Goal: Task Accomplishment & Management: Use online tool/utility

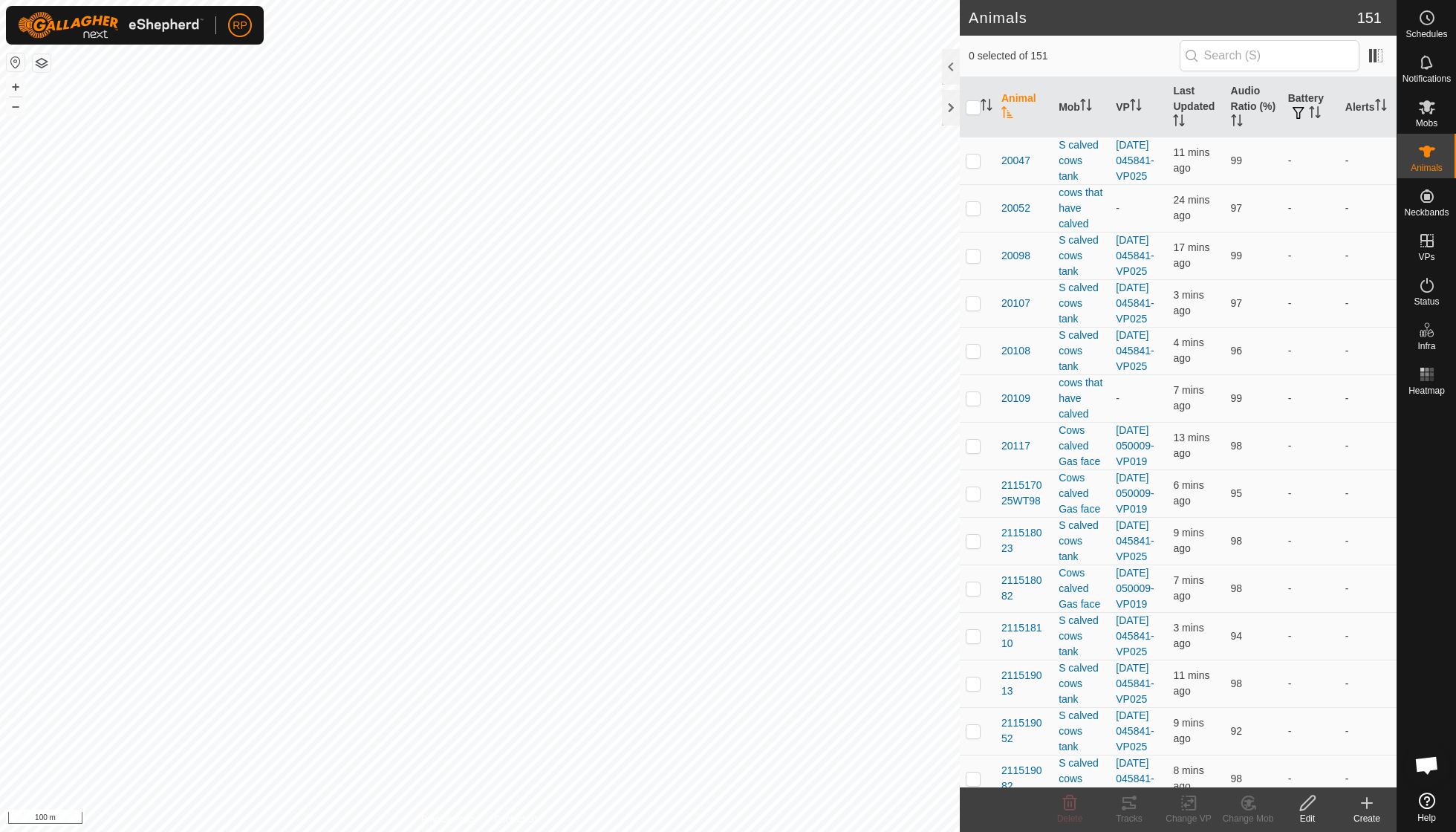
scroll to position [128, 0]
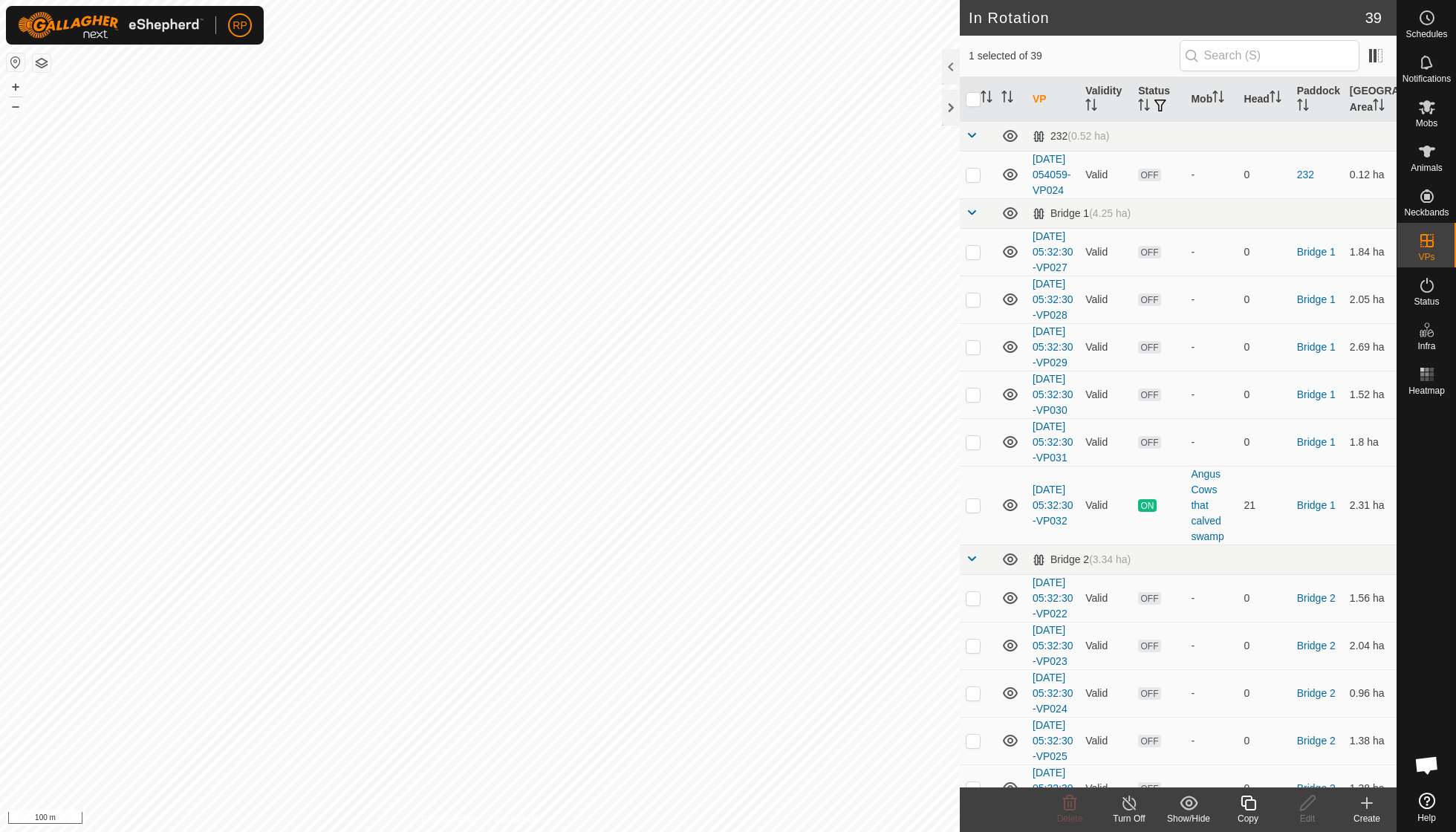
click at [699, 594] on icon at bounding box center [1249, 803] width 19 height 18
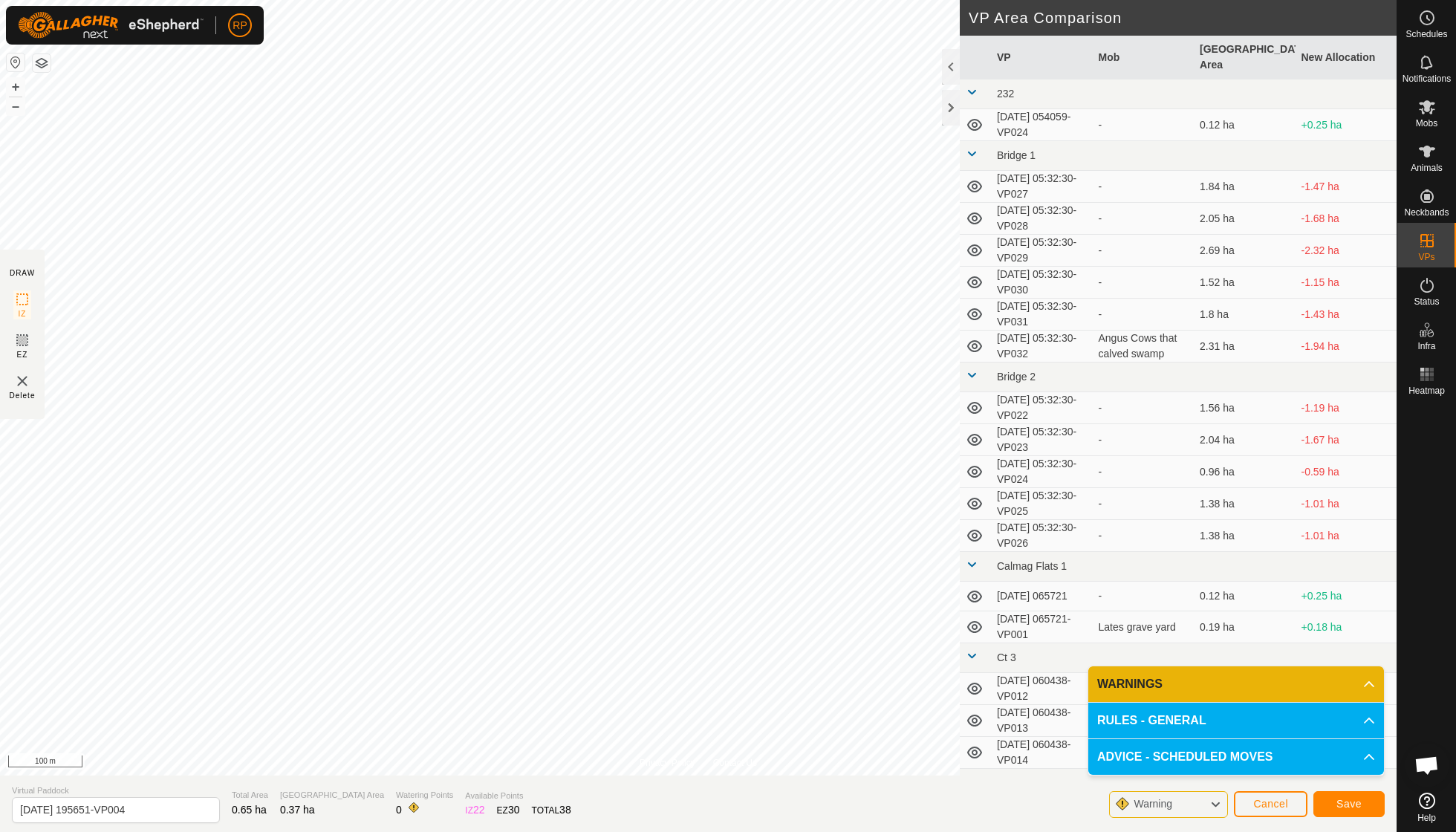
click at [699, 594] on button "Save" at bounding box center [1349, 804] width 72 height 26
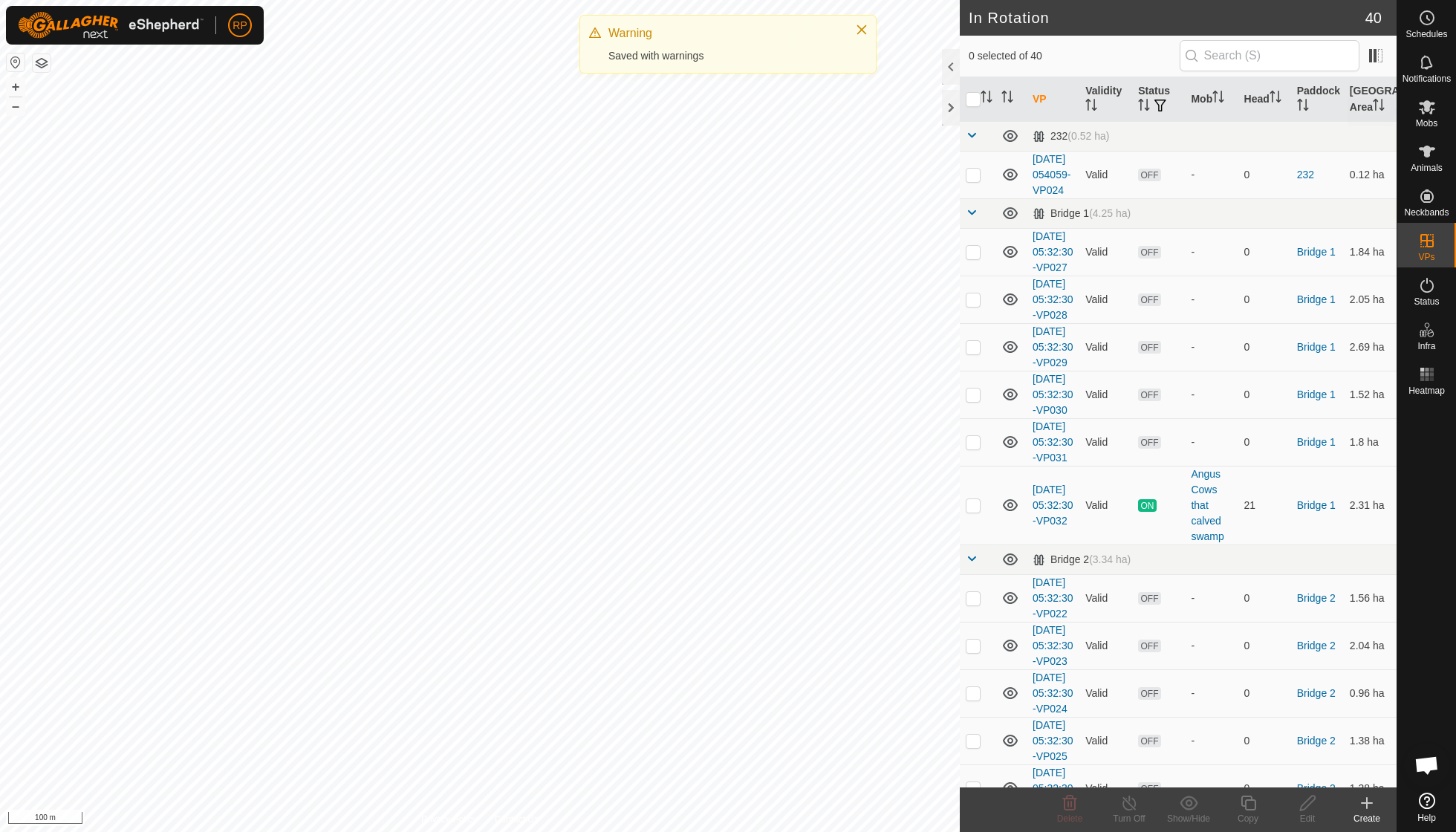
click at [699, 109] on es-mob-svg-icon at bounding box center [1427, 107] width 27 height 24
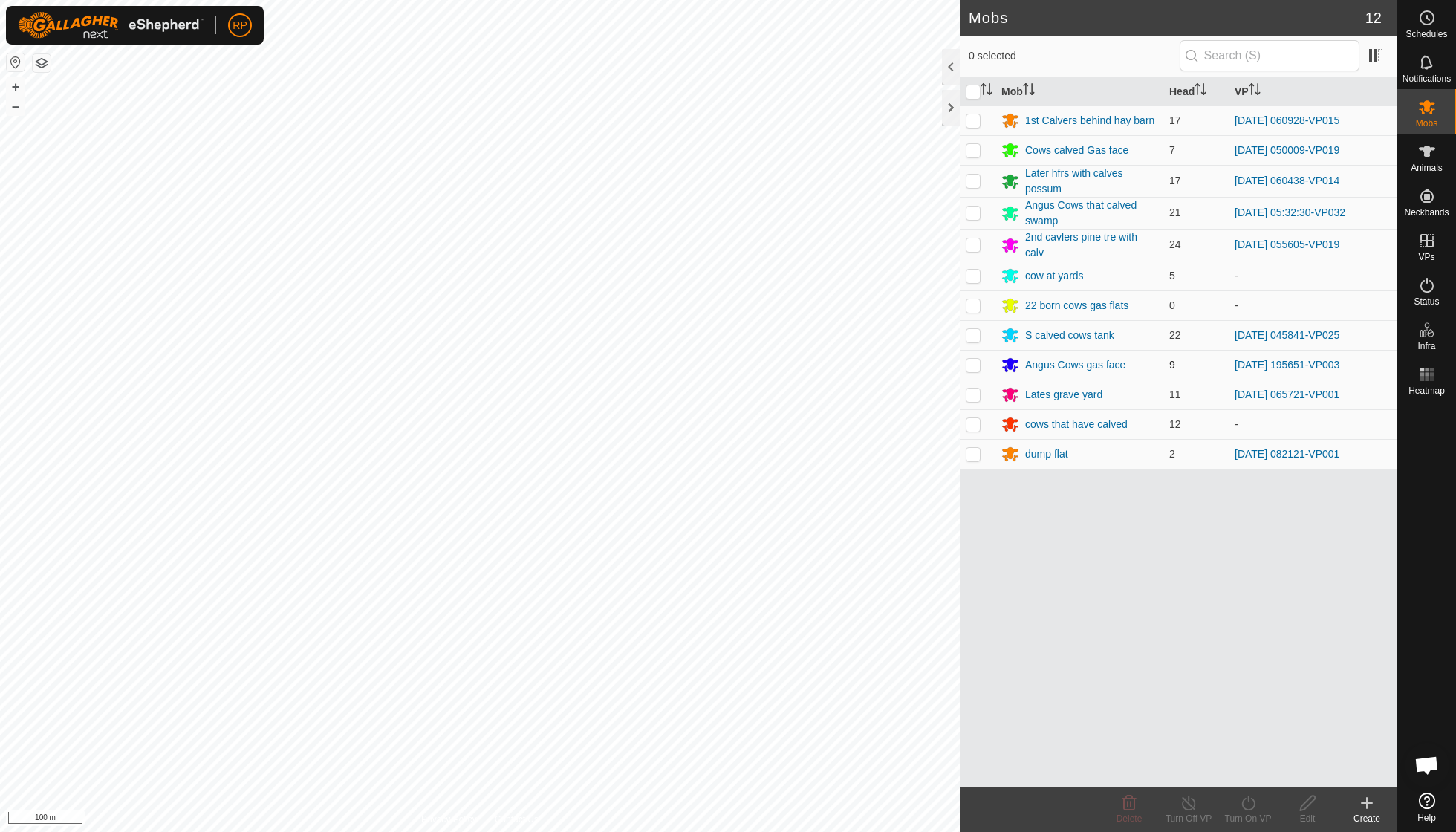
click at [699, 359] on p-checkbox at bounding box center [973, 365] width 15 height 12
checkbox input "true"
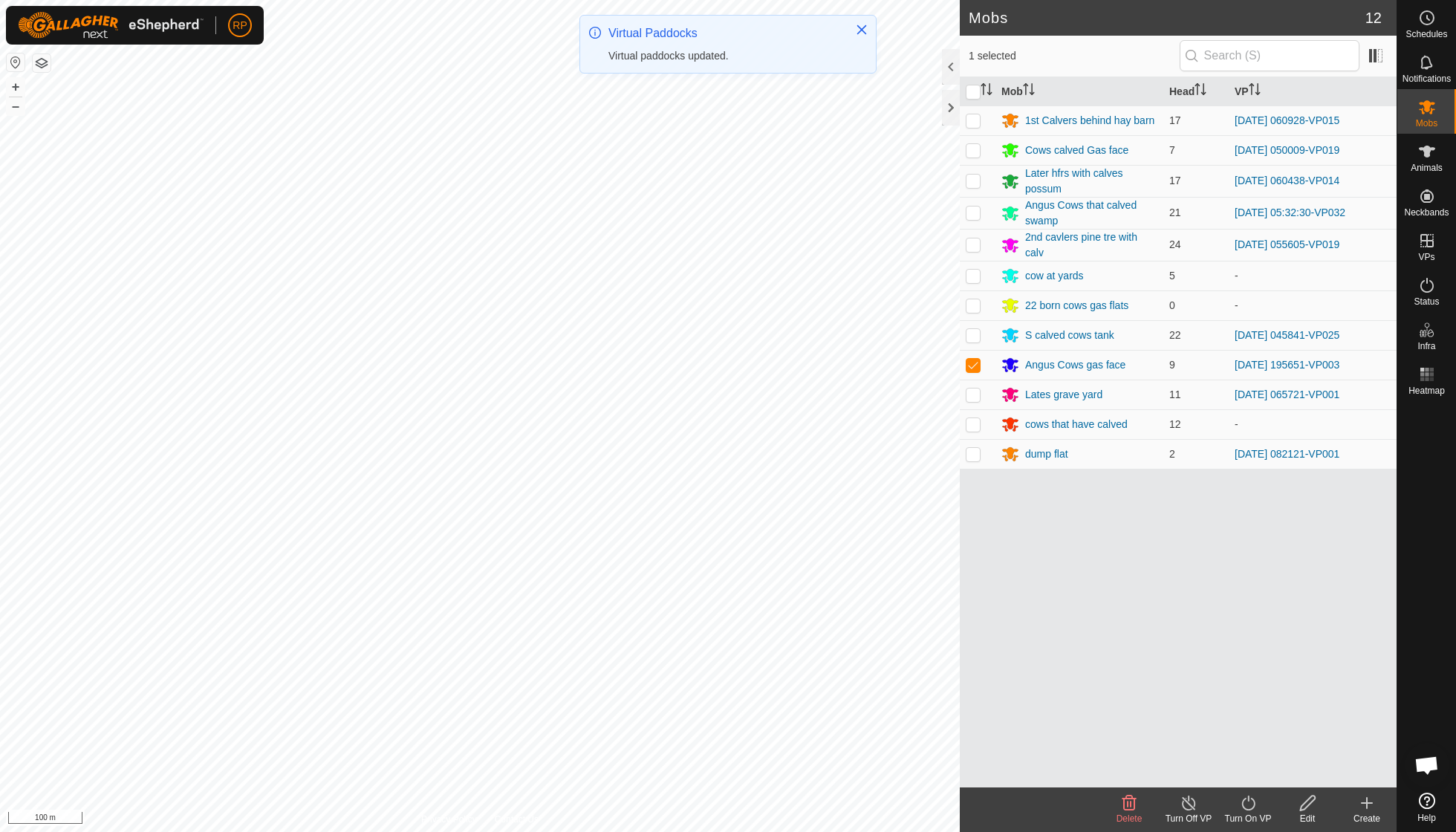
click at [699, 594] on icon at bounding box center [1249, 803] width 19 height 18
click at [699, 594] on link "Now" at bounding box center [1292, 769] width 147 height 29
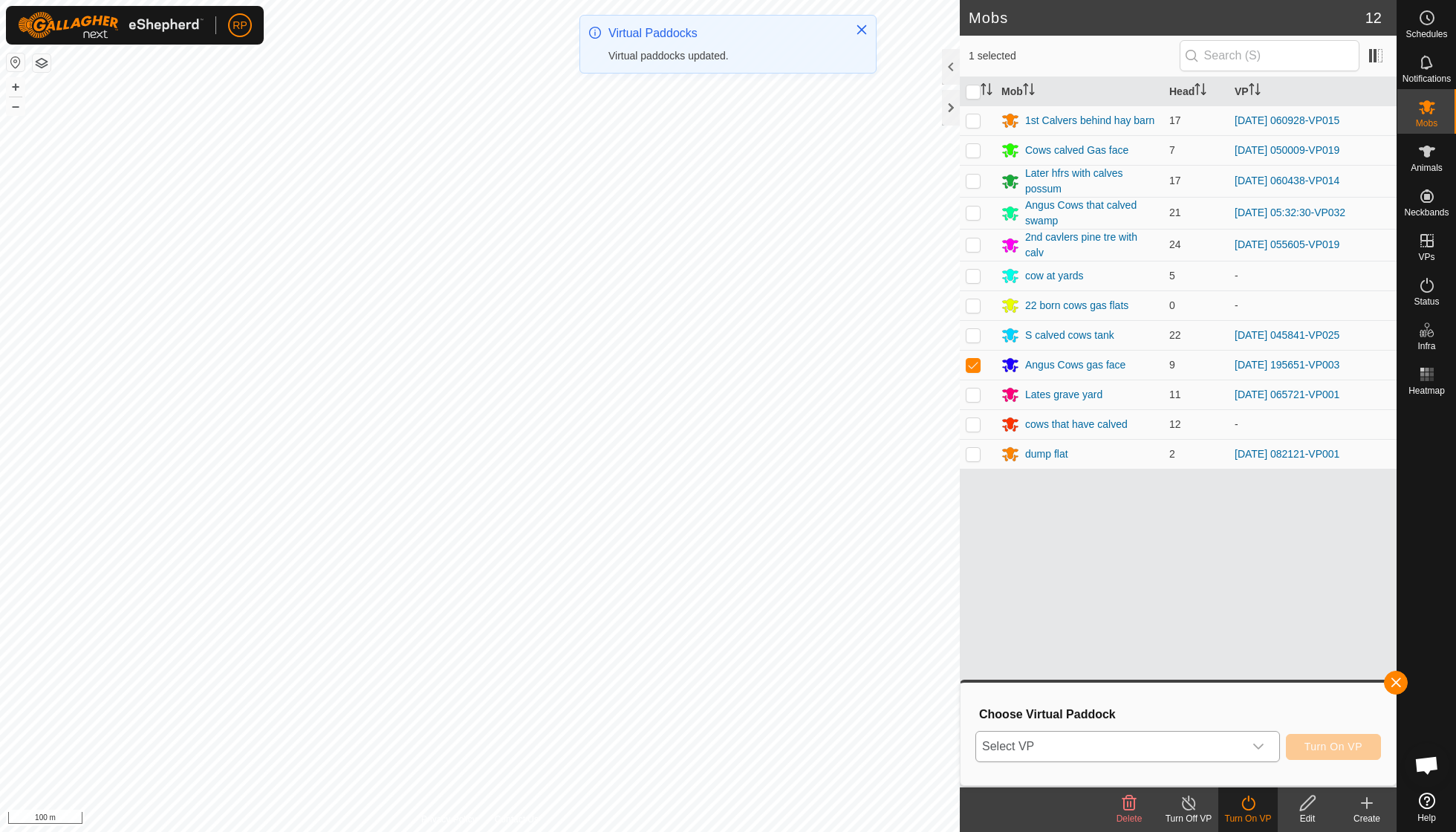
click at [699, 594] on icon "dropdown trigger" at bounding box center [1258, 747] width 12 height 12
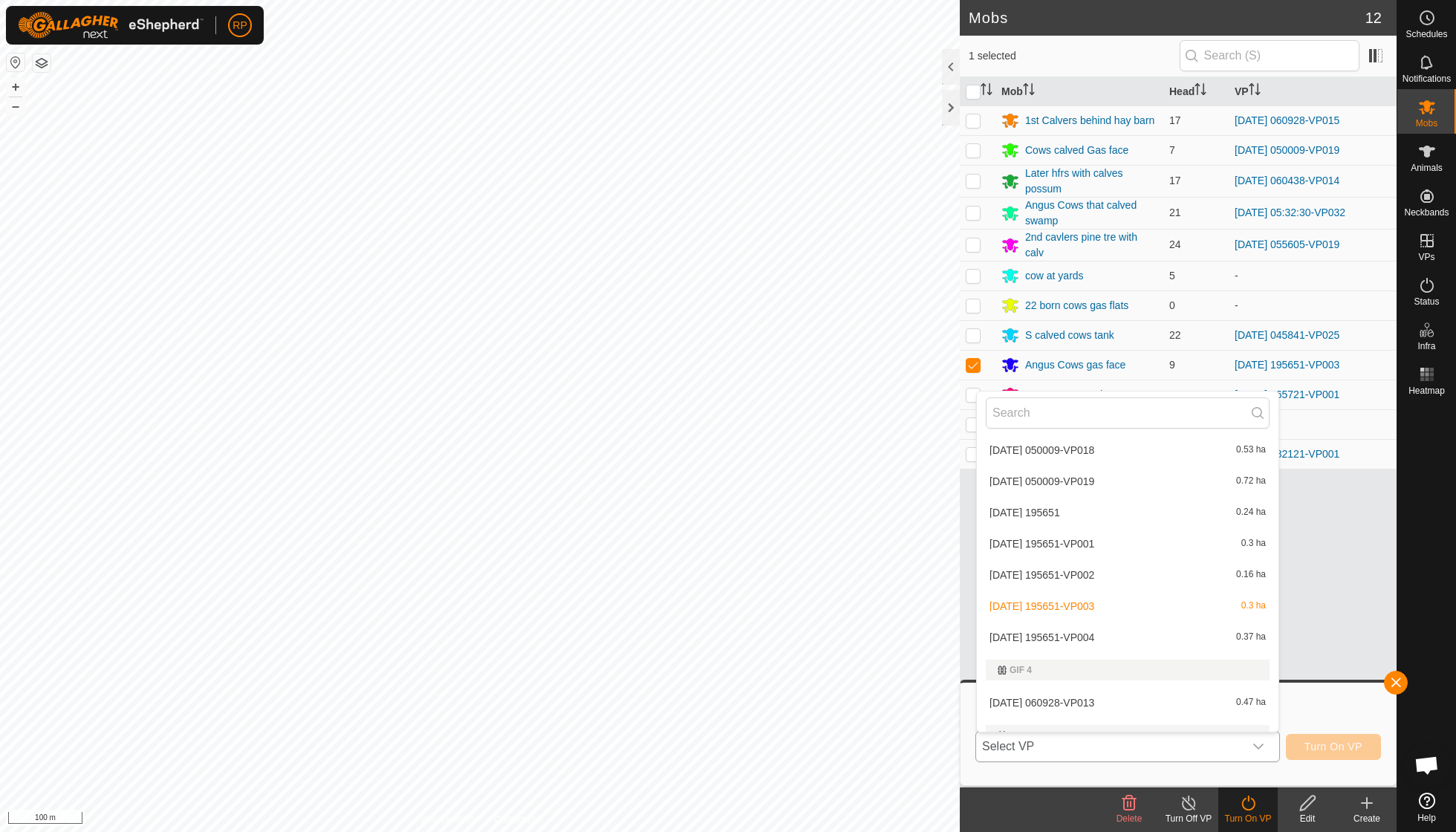
scroll to position [863, 0]
click at [699, 594] on li "[DATE] 195651-VP004 0.37 ha" at bounding box center [1127, 636] width 302 height 29
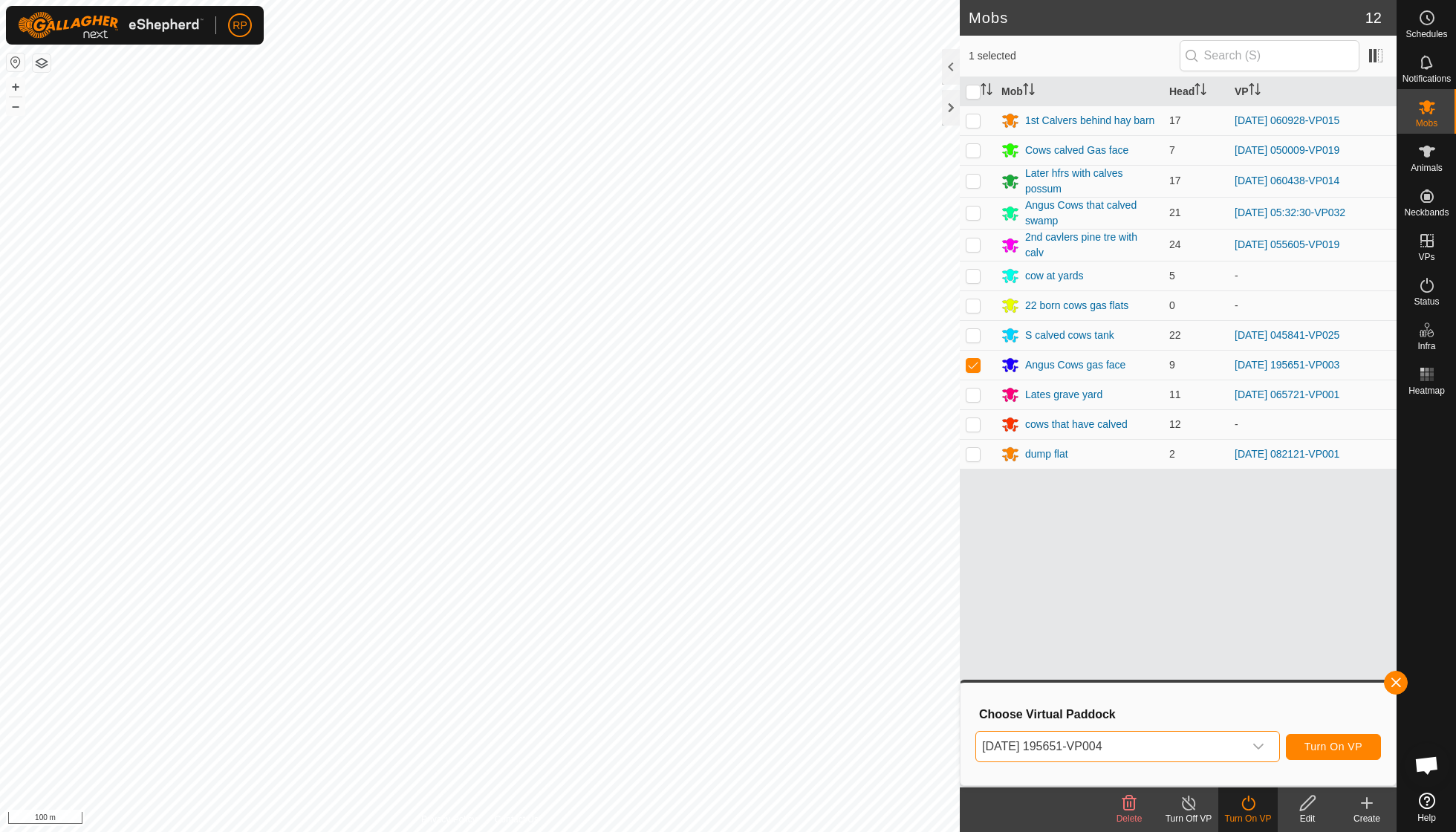
click at [699, 594] on span "Turn On VP" at bounding box center [1333, 747] width 58 height 12
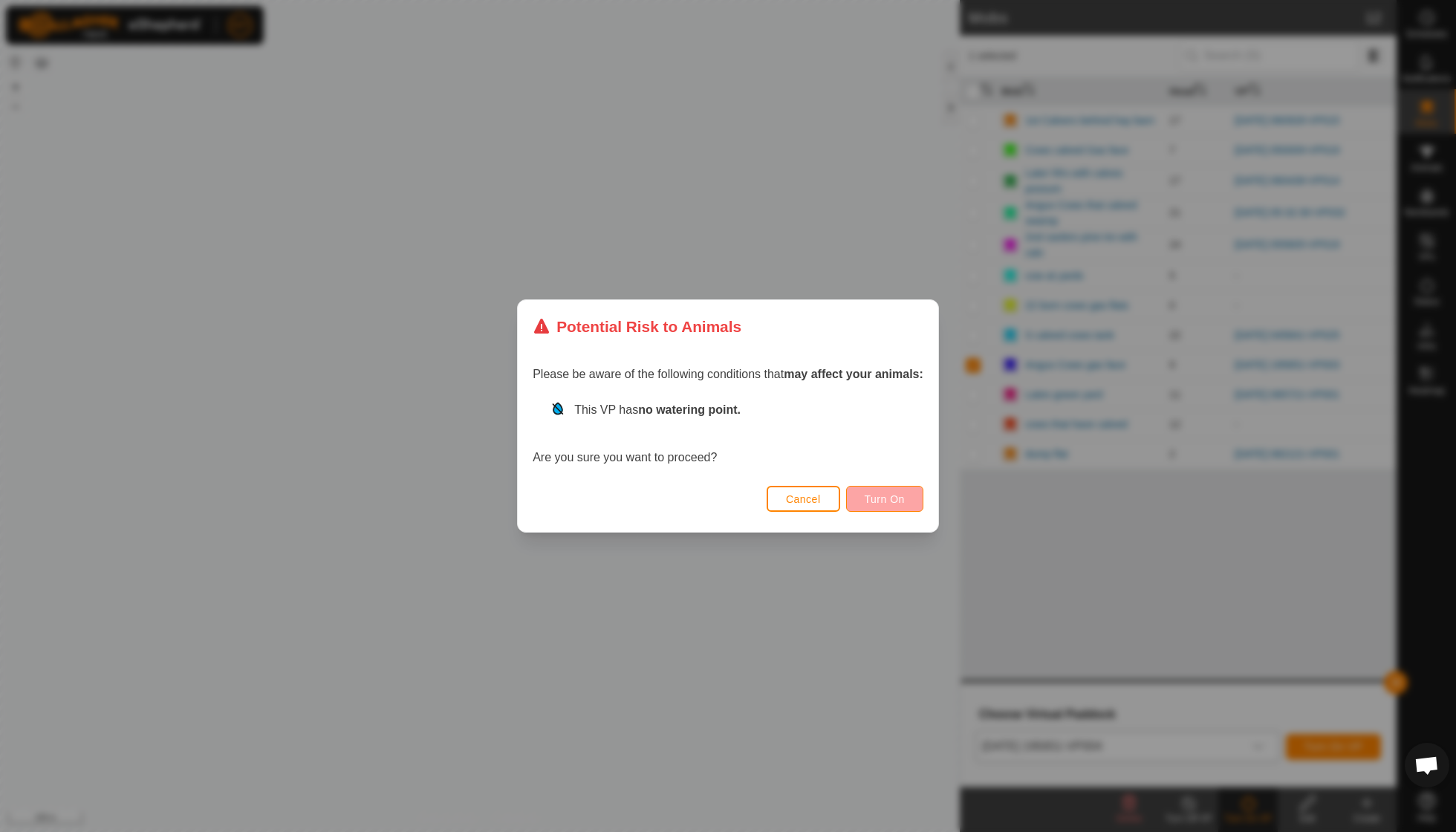
click at [699, 505] on button "Turn On" at bounding box center [885, 498] width 78 height 26
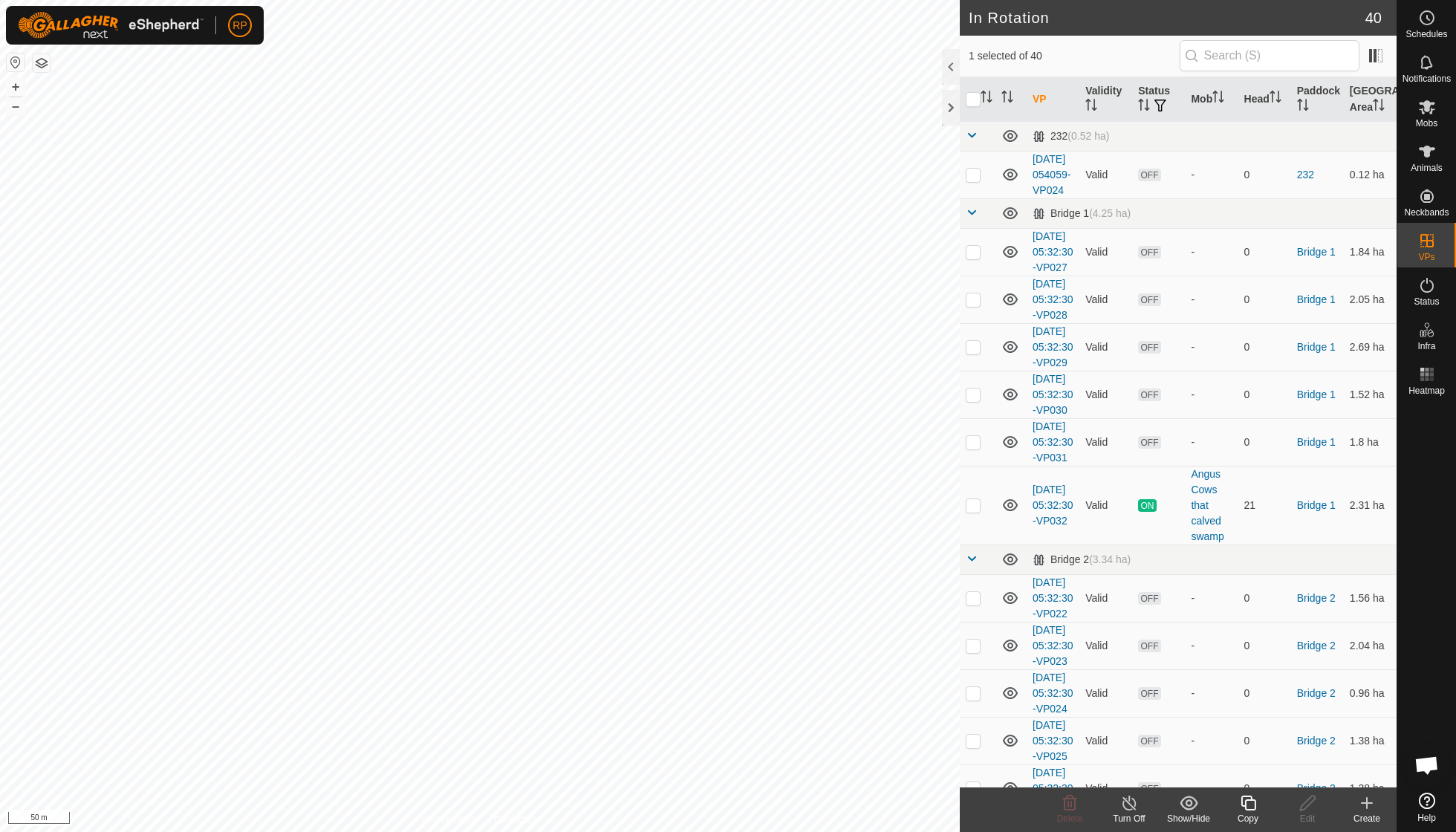
click at [699, 594] on icon at bounding box center [1249, 803] width 19 height 18
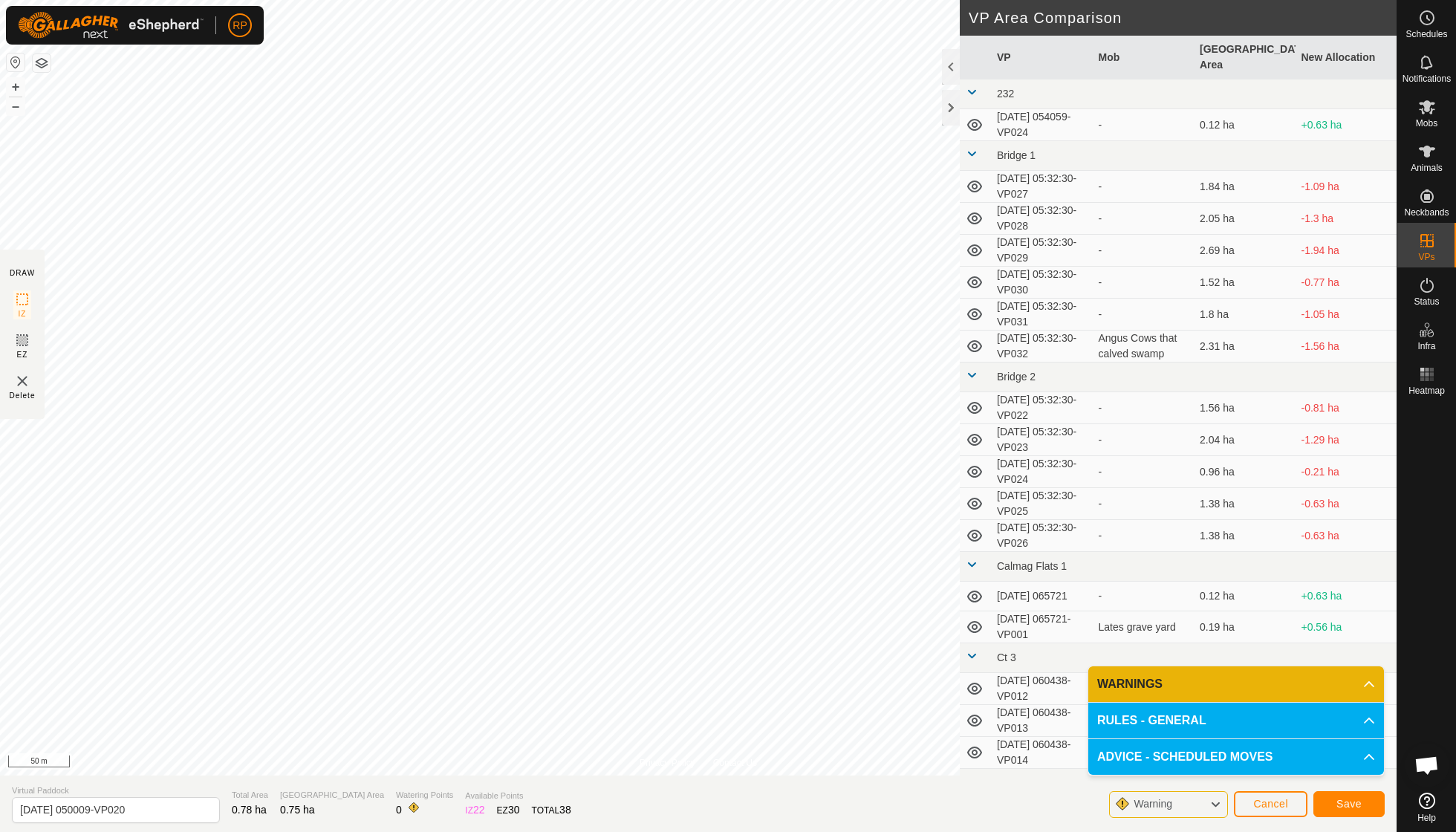
click at [699, 594] on button "Save" at bounding box center [1349, 804] width 72 height 26
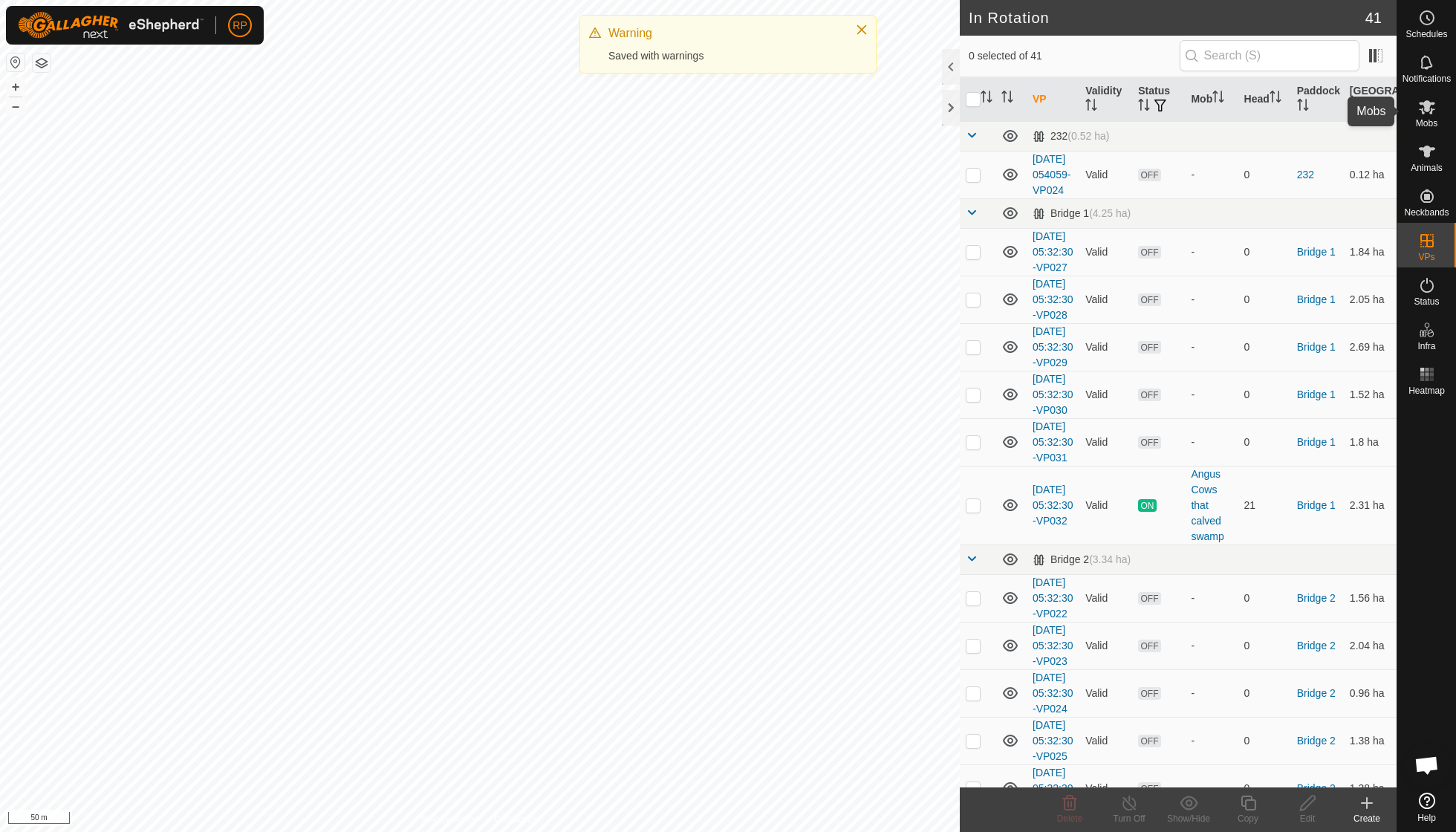
click at [699, 121] on span "Mobs" at bounding box center [1426, 123] width 22 height 9
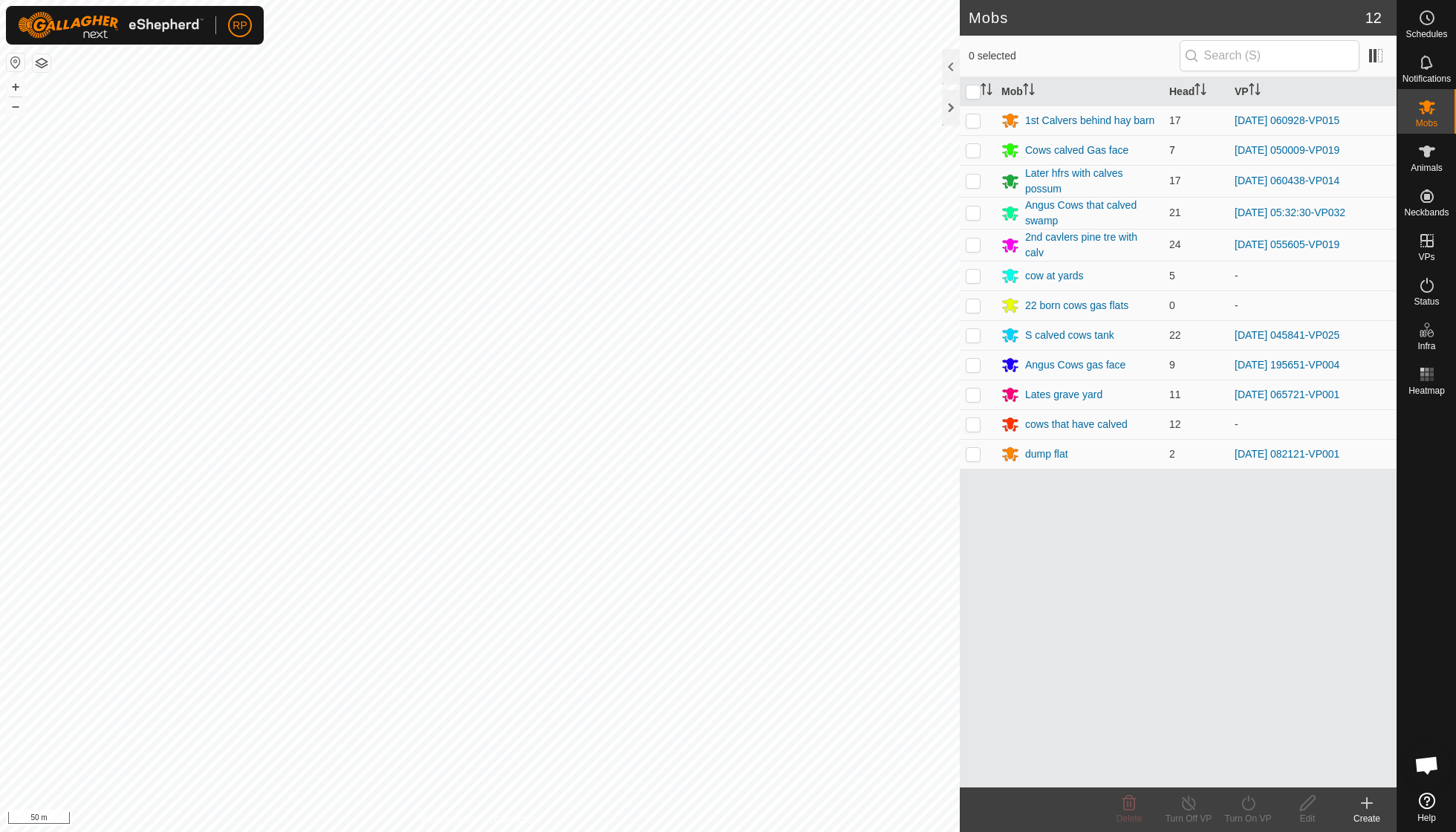
click at [699, 154] on p-checkbox at bounding box center [973, 150] width 15 height 12
checkbox input "true"
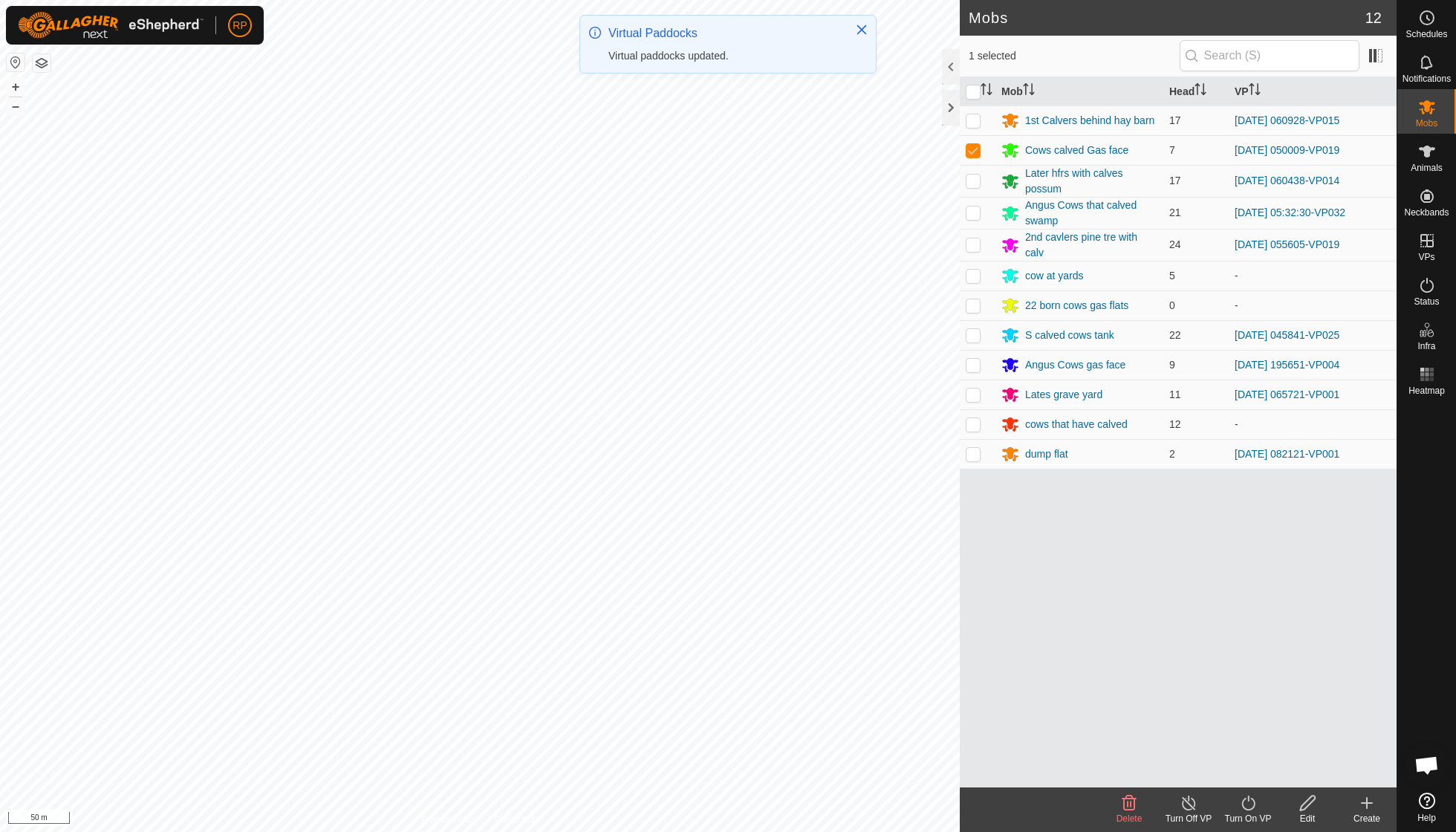
click at [699, 594] on icon at bounding box center [1249, 803] width 19 height 18
click at [699, 594] on link "Now" at bounding box center [1292, 769] width 147 height 29
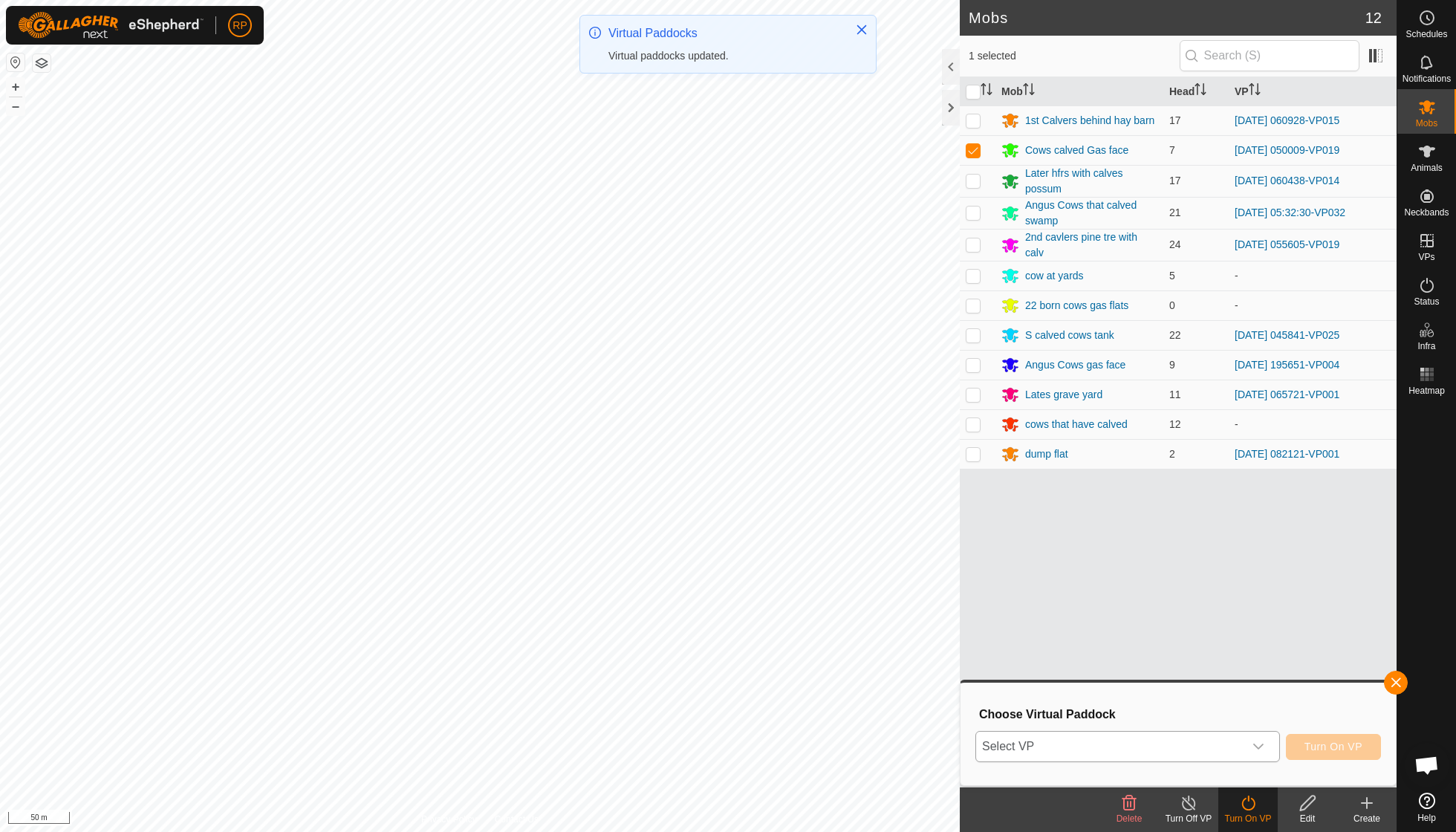
click at [699, 594] on div "dropdown trigger" at bounding box center [1258, 746] width 29 height 29
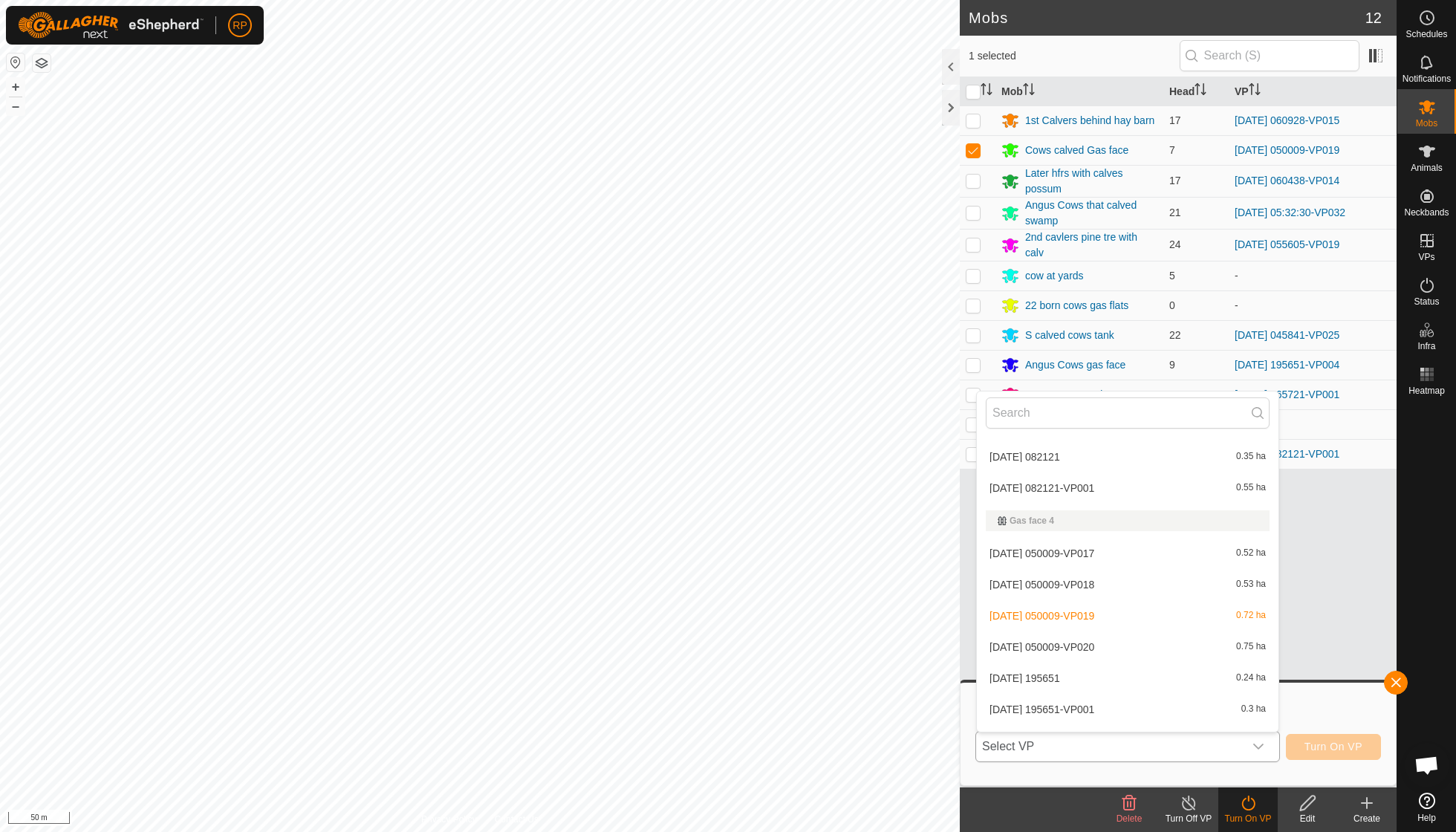
scroll to position [732, 0]
click at [699, 594] on li "[DATE] 050009-VP020 0.75 ha" at bounding box center [1127, 642] width 302 height 29
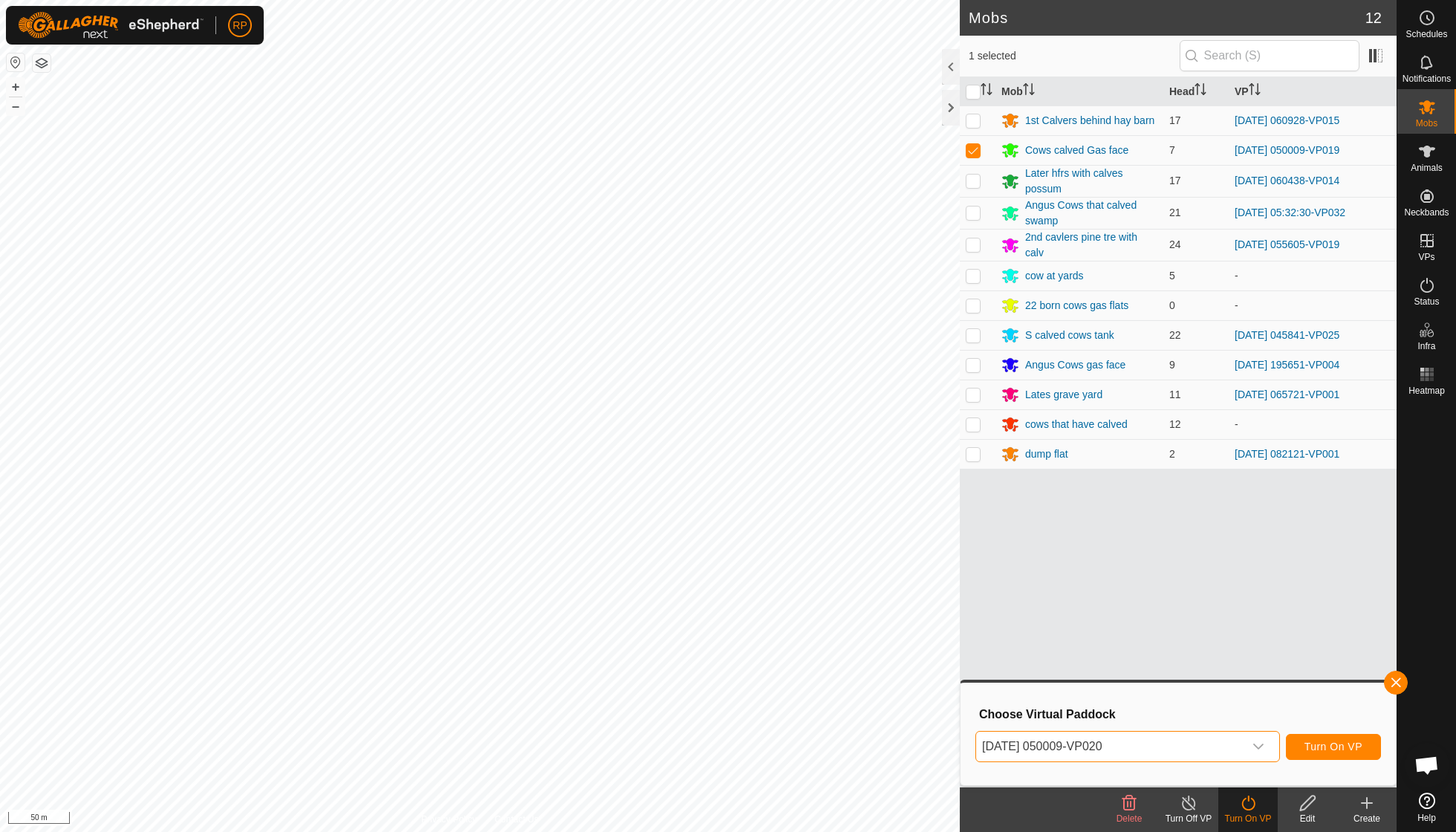
click at [699, 594] on span "Turn On VP" at bounding box center [1333, 747] width 58 height 12
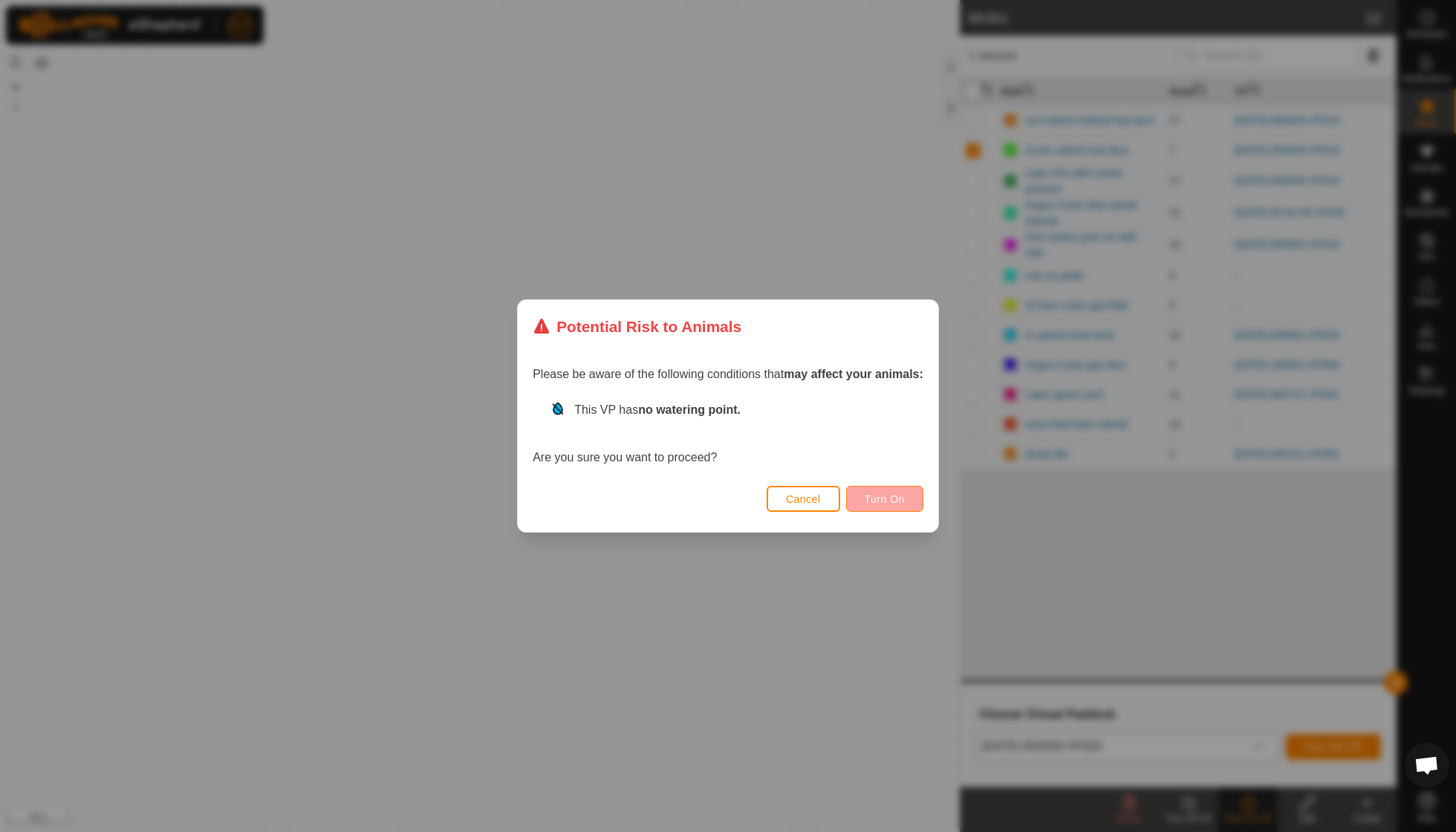
click at [699, 497] on span "Turn On" at bounding box center [884, 499] width 41 height 12
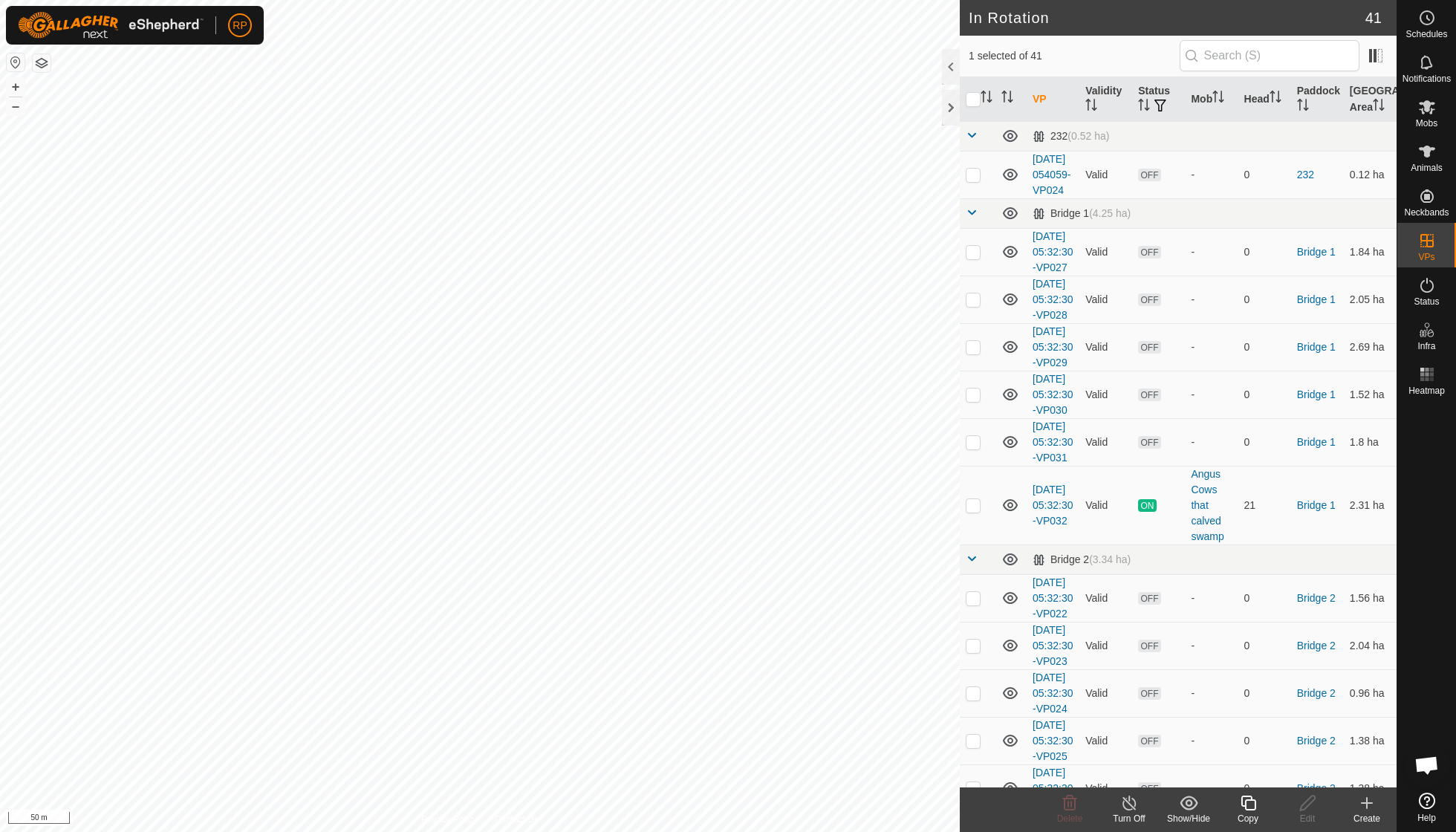
click at [699, 594] on icon at bounding box center [1249, 803] width 19 height 18
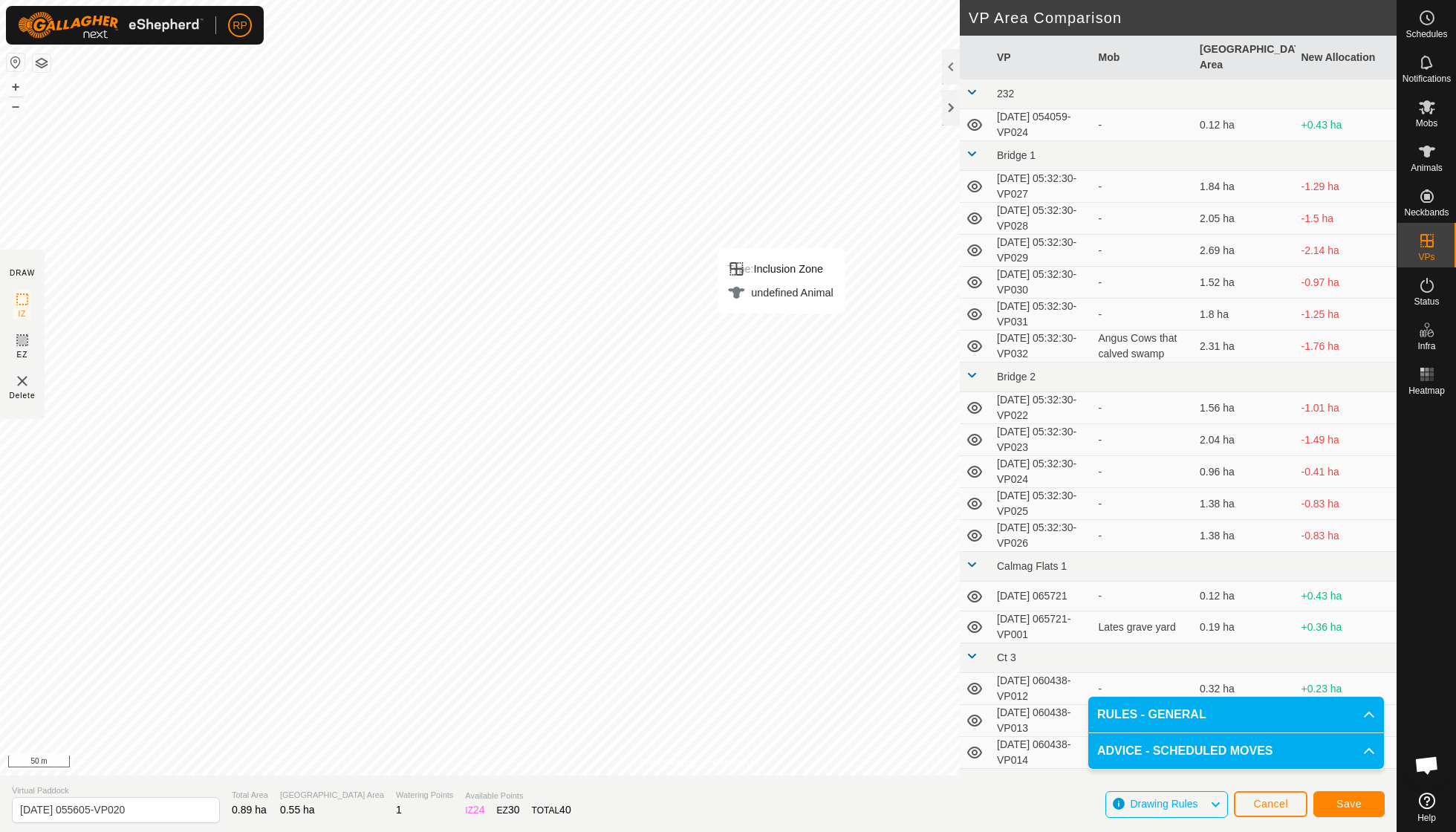
click at [699, 594] on button "Save" at bounding box center [1349, 804] width 72 height 26
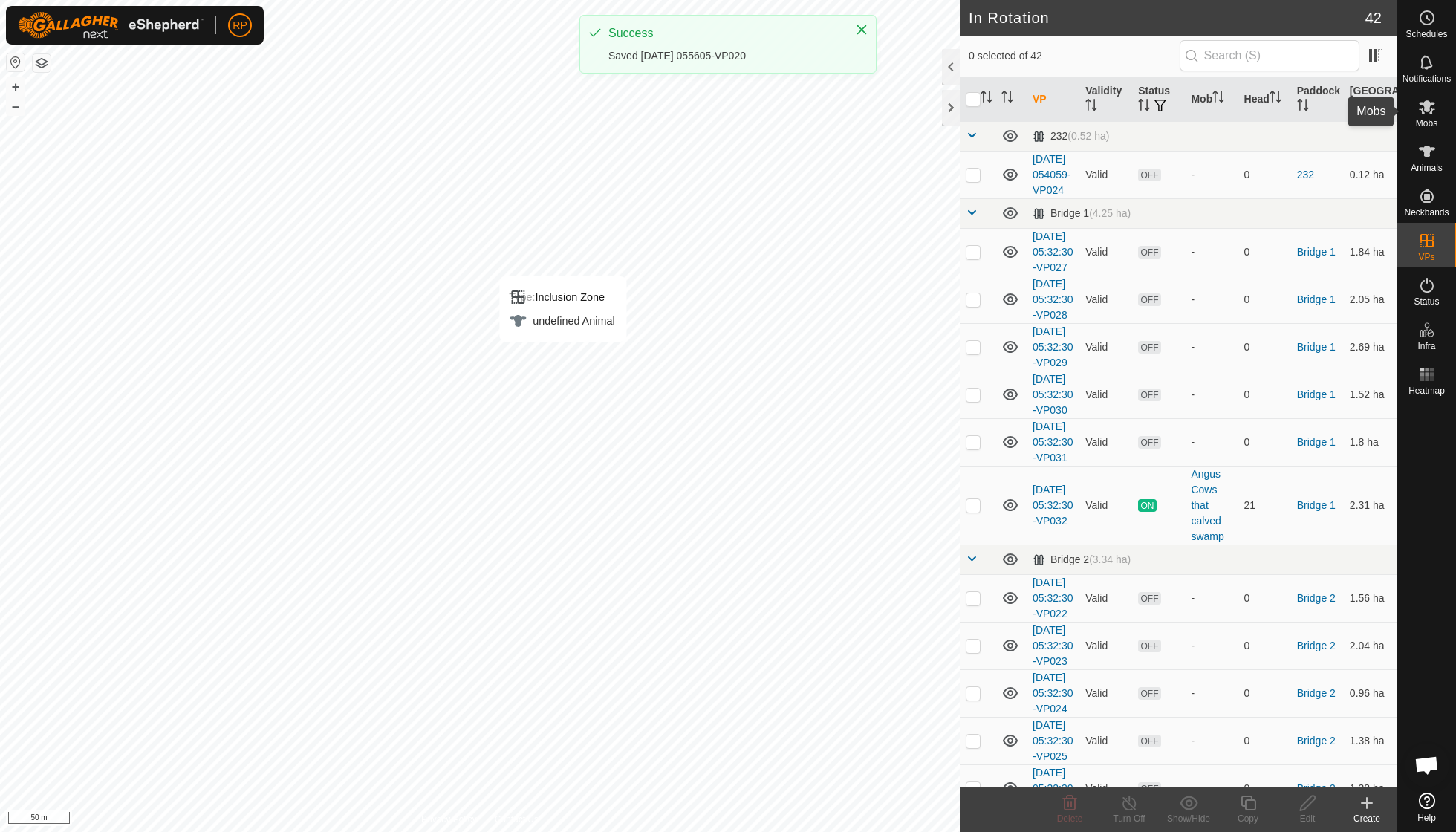
click at [699, 119] on span "Mobs" at bounding box center [1426, 123] width 22 height 9
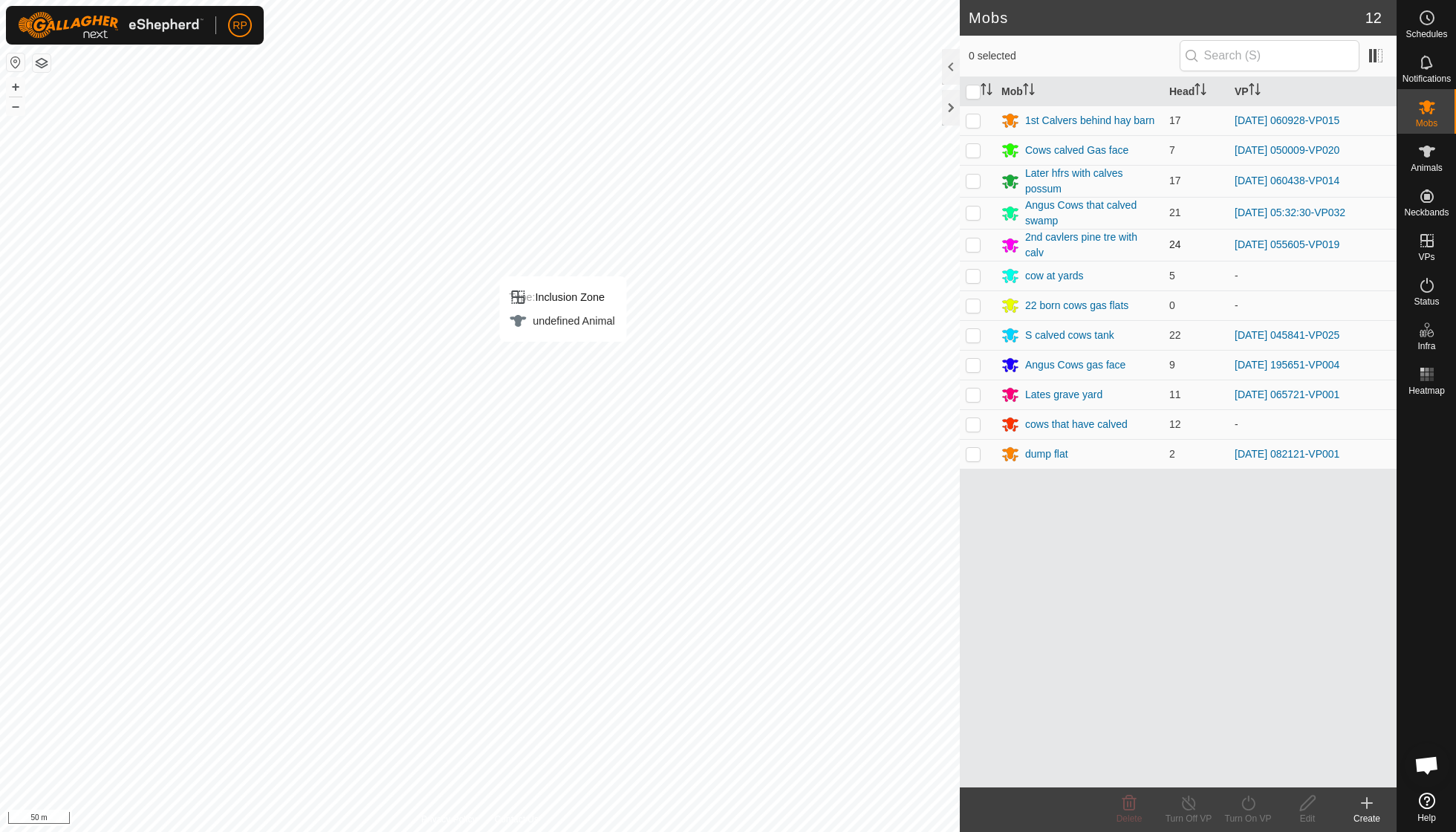
click at [699, 244] on p-checkbox at bounding box center [973, 244] width 15 height 12
checkbox input "true"
click at [699, 594] on icon at bounding box center [1249, 803] width 19 height 18
click at [699, 594] on link "Now" at bounding box center [1292, 769] width 147 height 29
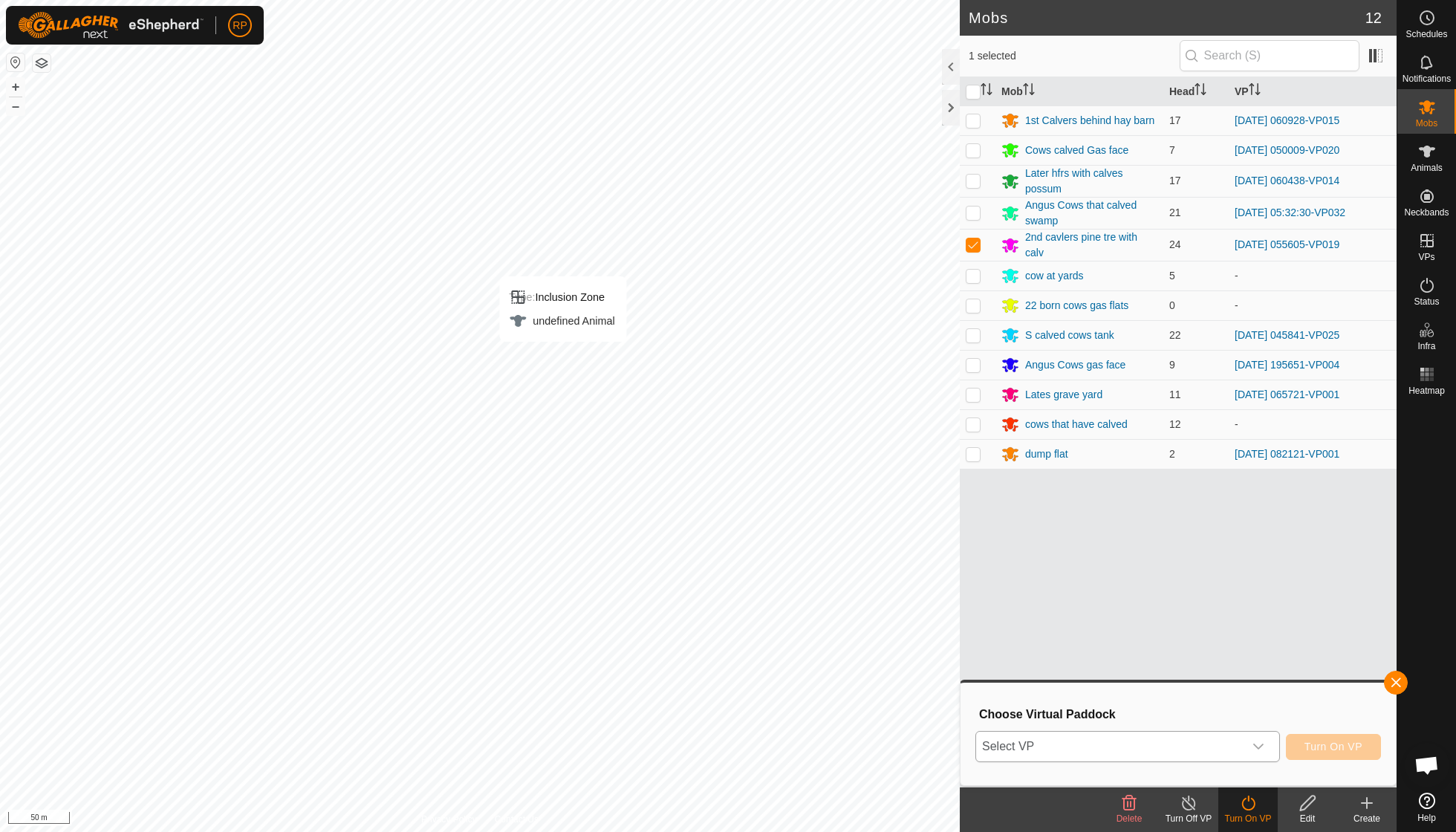
click at [699, 594] on icon "dropdown trigger" at bounding box center [1258, 747] width 12 height 12
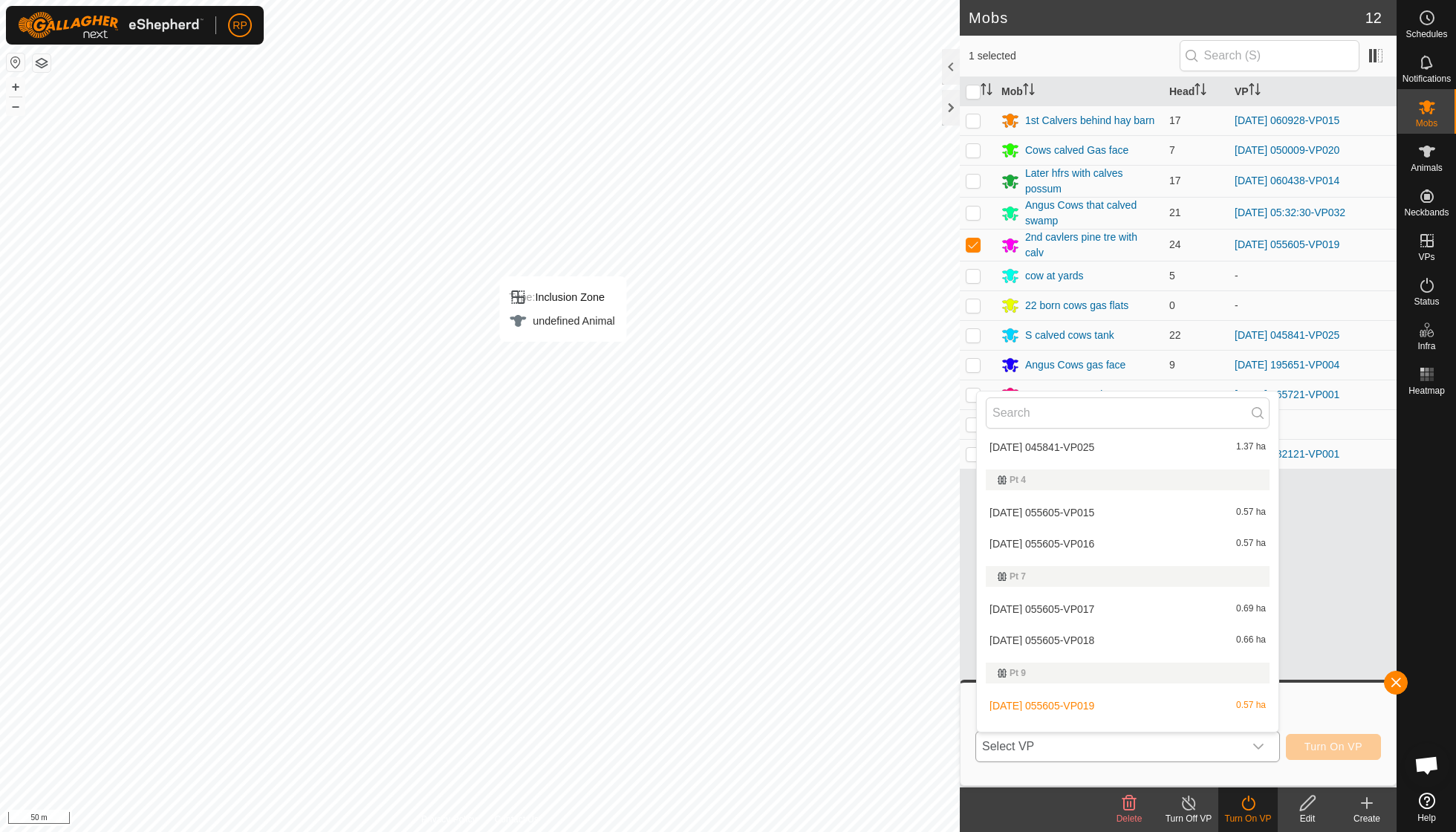
scroll to position [1435, 0]
click at [699, 594] on li "[DATE] 055605-VP020 0.55 ha" at bounding box center [1127, 737] width 302 height 29
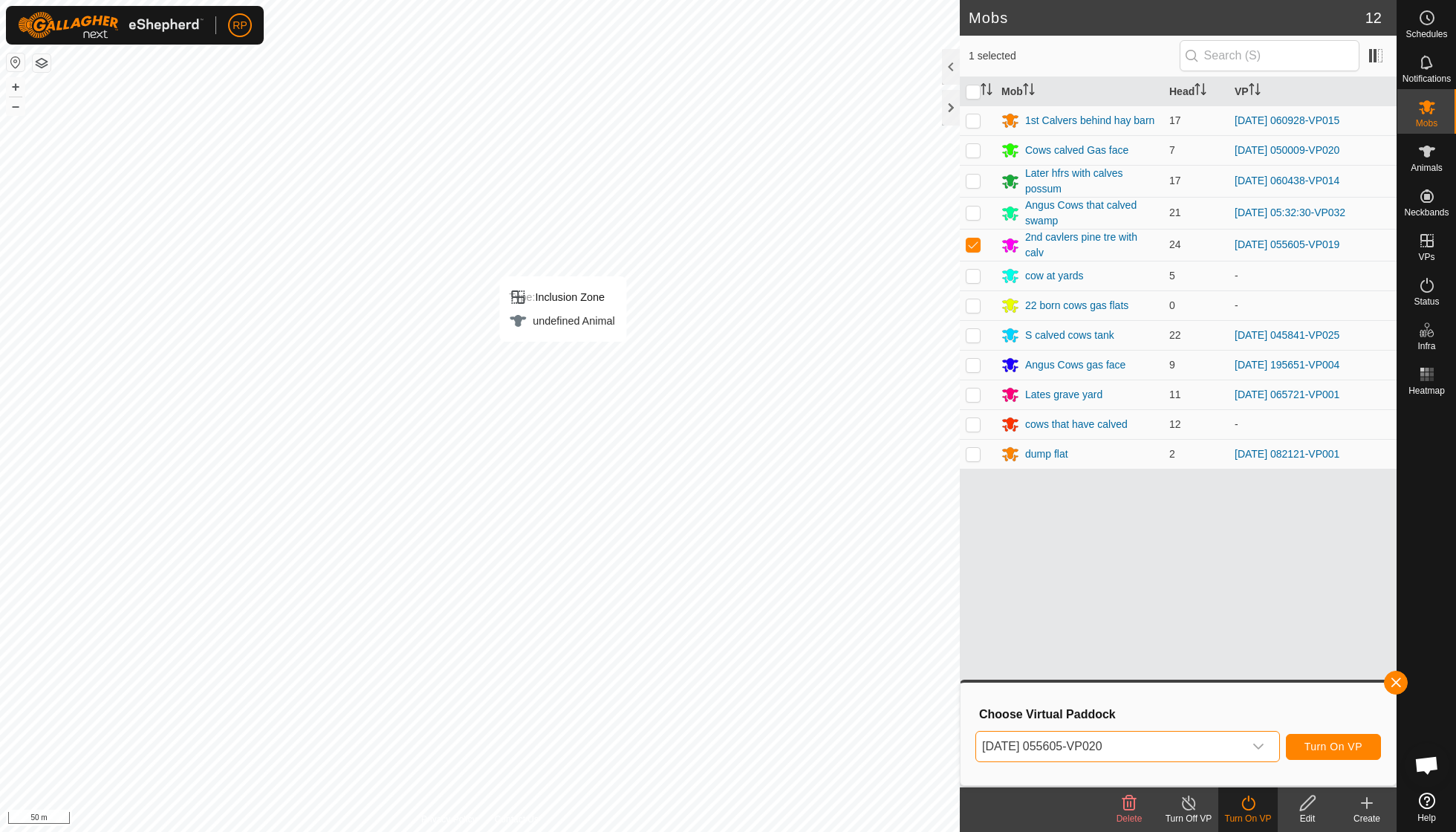
click at [699, 594] on span "Turn On VP" at bounding box center [1333, 747] width 58 height 12
